Goal: Find specific fact

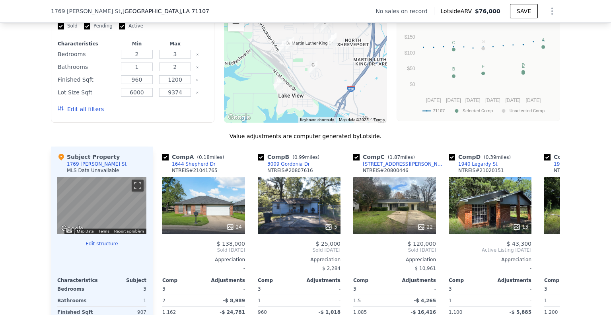
scroll to position [633, 0]
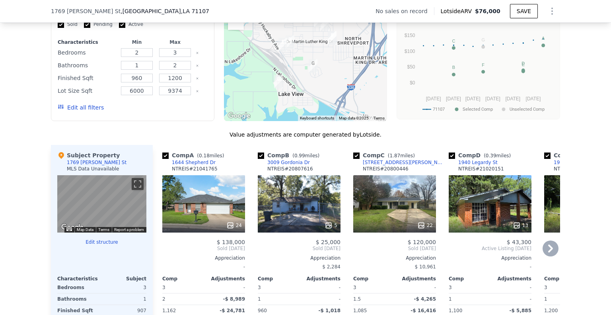
click at [549, 252] on icon at bounding box center [551, 248] width 16 height 16
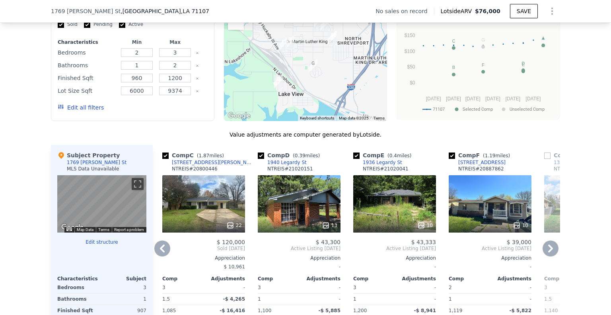
click at [549, 252] on icon at bounding box center [551, 248] width 16 height 16
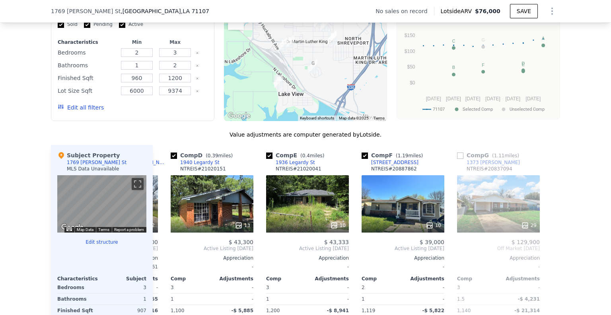
scroll to position [0, 280]
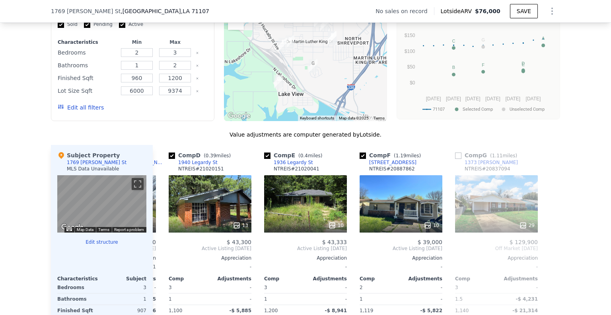
click at [549, 252] on div at bounding box center [554, 261] width 13 height 233
click at [163, 251] on icon at bounding box center [162, 248] width 16 height 16
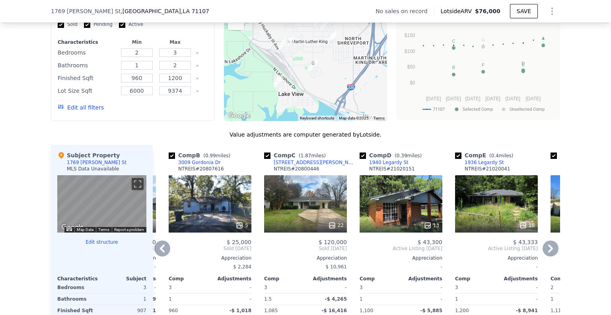
click at [154, 252] on icon at bounding box center [162, 248] width 16 height 16
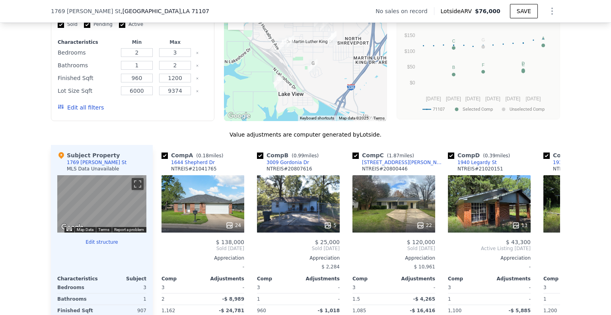
scroll to position [0, 0]
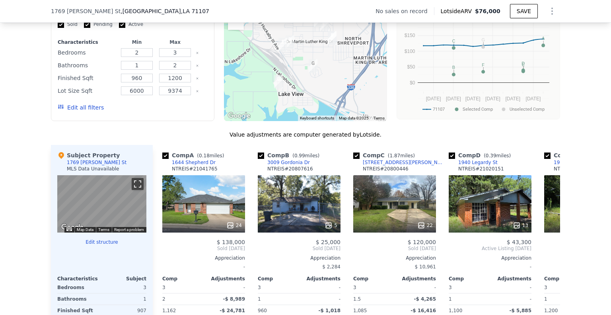
click at [136, 190] on button "Toggle fullscreen view" at bounding box center [138, 184] width 12 height 12
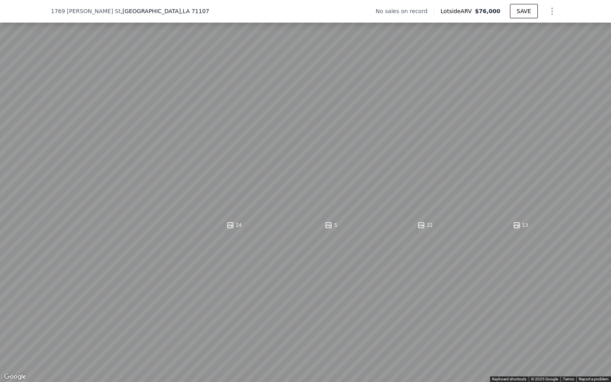
click at [603, 11] on button "Toggle fullscreen view" at bounding box center [602, 9] width 12 height 12
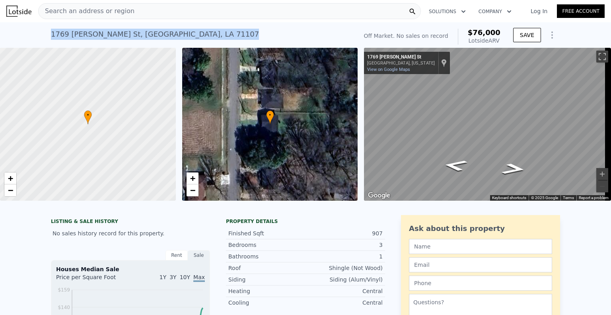
drag, startPoint x: 172, startPoint y: 30, endPoint x: 33, endPoint y: 36, distance: 139.0
click at [33, 36] on div "[STREET_ADDRESS][PERSON_NAME] No sales on record (~ARV $76k ) Off Market. No sa…" at bounding box center [305, 34] width 611 height 25
copy div "[STREET_ADDRESS][PERSON_NAME]"
